Goal: Task Accomplishment & Management: Use online tool/utility

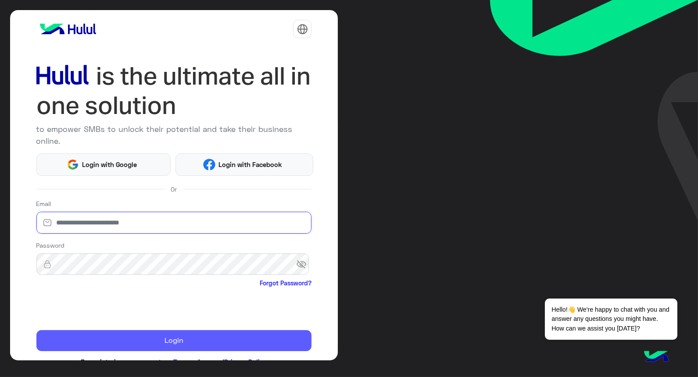
type input "**********"
click at [155, 333] on button "Login" at bounding box center [174, 340] width 276 height 21
click at [160, 339] on button "Login" at bounding box center [174, 340] width 276 height 21
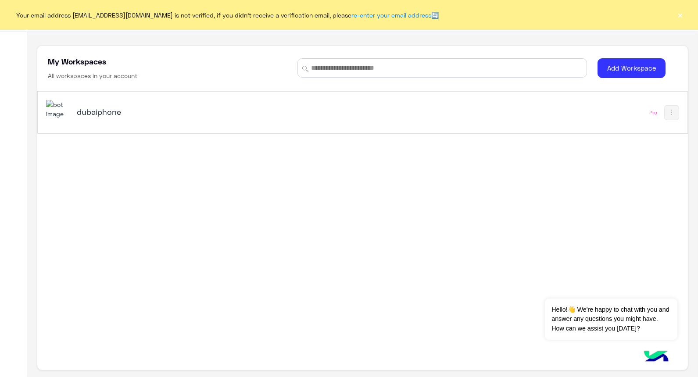
click at [125, 108] on h5 "dubaiphone" at bounding box center [191, 112] width 228 height 11
click at [685, 14] on button "×" at bounding box center [680, 15] width 9 height 9
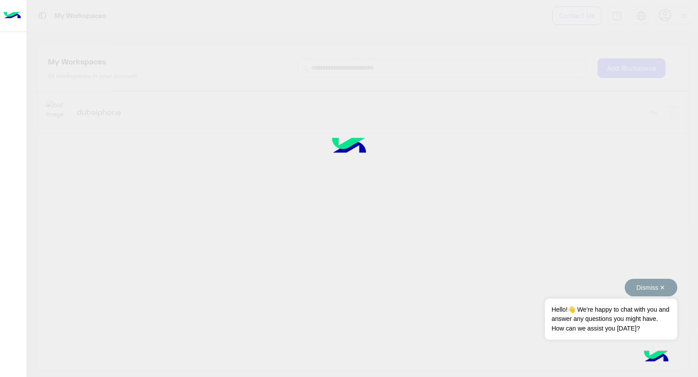
click at [659, 291] on button "Dismiss ✕" at bounding box center [651, 288] width 53 height 18
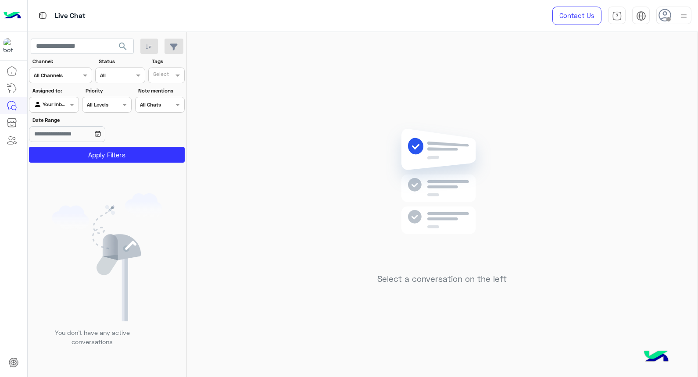
click at [670, 18] on span at bounding box center [669, 19] width 4 height 4
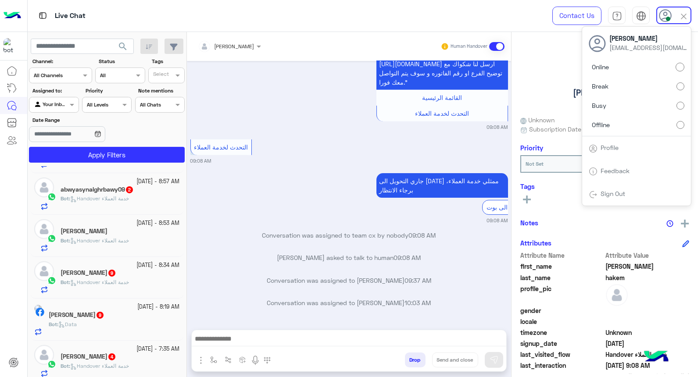
scroll to position [212, 0]
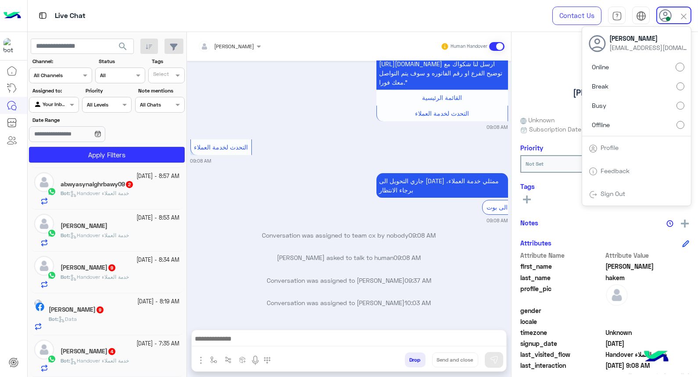
click at [115, 351] on span "4" at bounding box center [111, 351] width 7 height 7
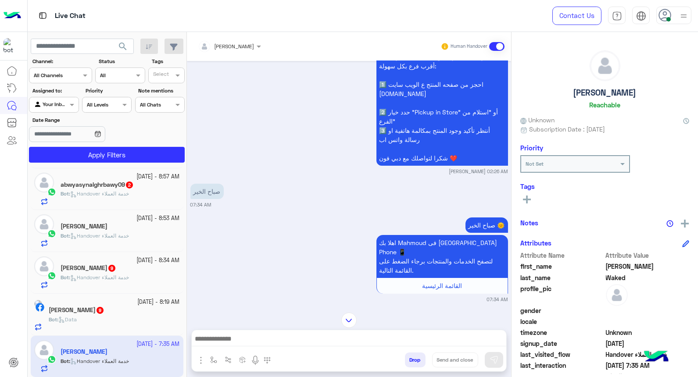
scroll to position [91, 0]
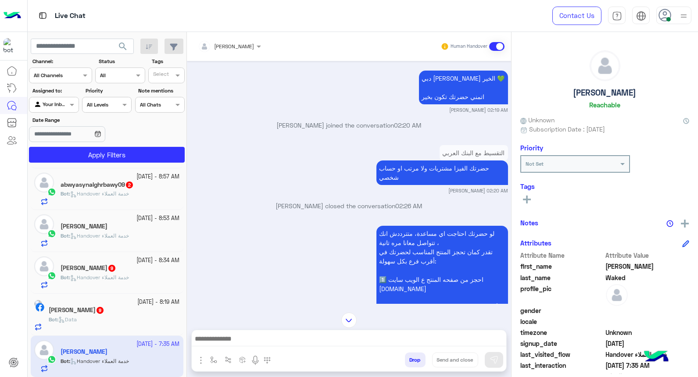
click at [675, 14] on div at bounding box center [674, 16] width 35 height 18
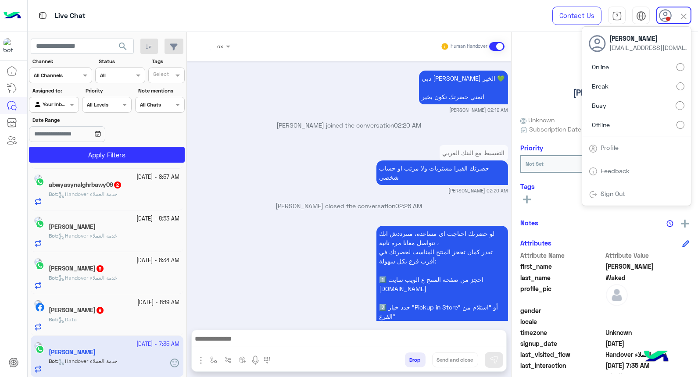
scroll to position [774, 0]
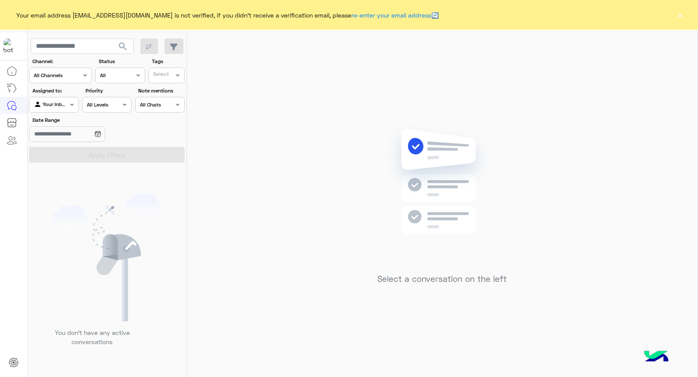
click at [679, 14] on button "×" at bounding box center [680, 15] width 9 height 9
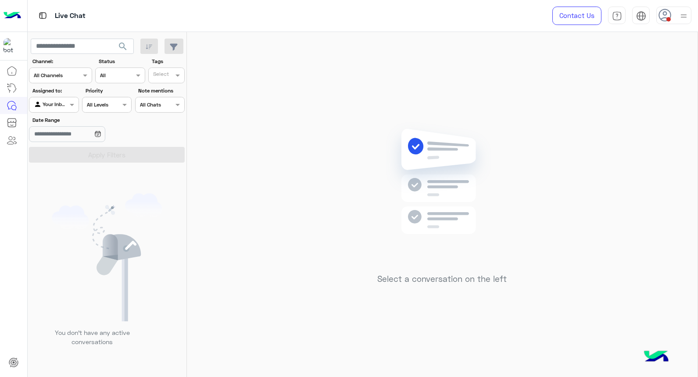
click at [687, 17] on img at bounding box center [684, 16] width 11 height 11
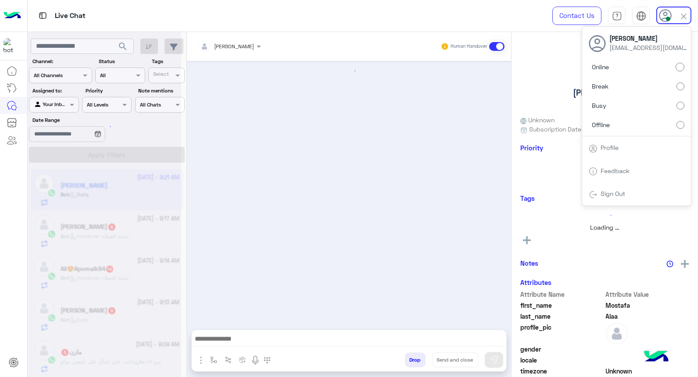
click at [226, 45] on input "text" at bounding box center [218, 45] width 41 height 8
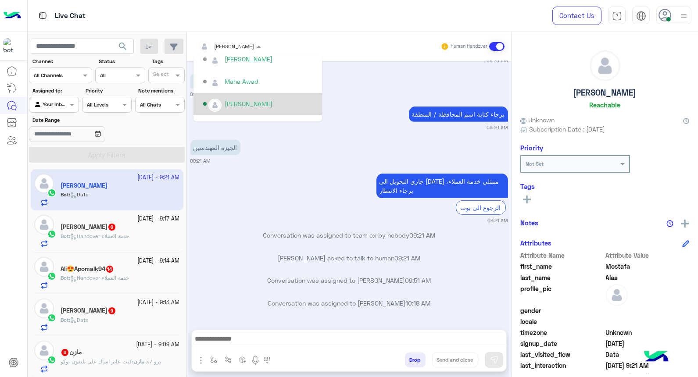
scroll to position [341, 0]
click at [359, 121] on div "برجاء كتابة اسم المحافظة / المنطقة" at bounding box center [433, 114] width 149 height 15
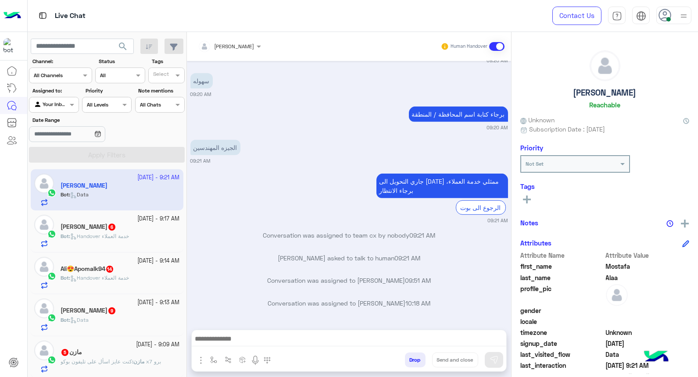
click at [674, 22] on div at bounding box center [674, 16] width 35 height 18
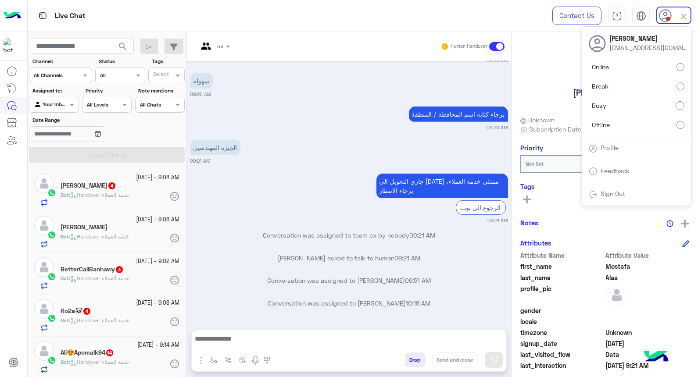
click at [334, 119] on div "برجاء كتابة اسم المحافظة / المنطقة 09:20 AM" at bounding box center [349, 117] width 318 height 27
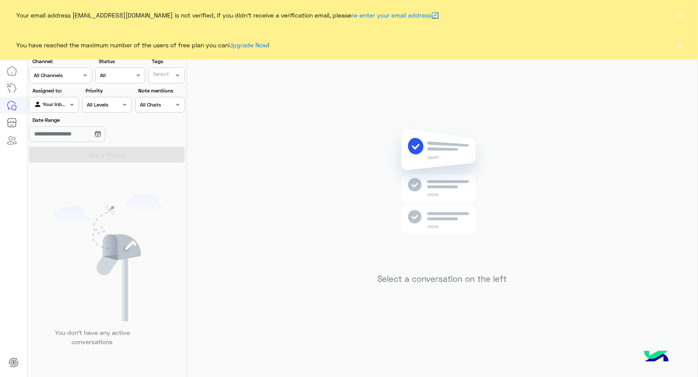
click at [682, 42] on button "×" at bounding box center [680, 44] width 9 height 9
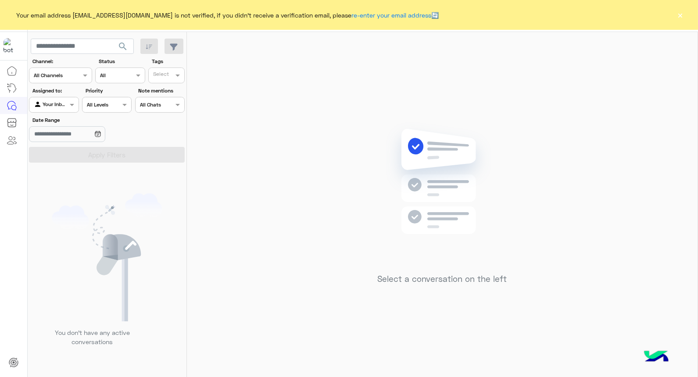
click at [681, 15] on button "×" at bounding box center [680, 15] width 9 height 9
